Goal: Transaction & Acquisition: Purchase product/service

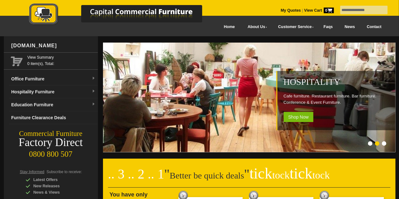
type input "**********"
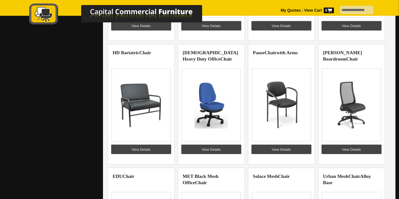
scroll to position [316, 0]
drag, startPoint x: 135, startPoint y: 148, endPoint x: 139, endPoint y: 146, distance: 4.0
click at [136, 148] on link "View Details" at bounding box center [141, 149] width 60 height 9
